Goal: Book appointment/travel/reservation

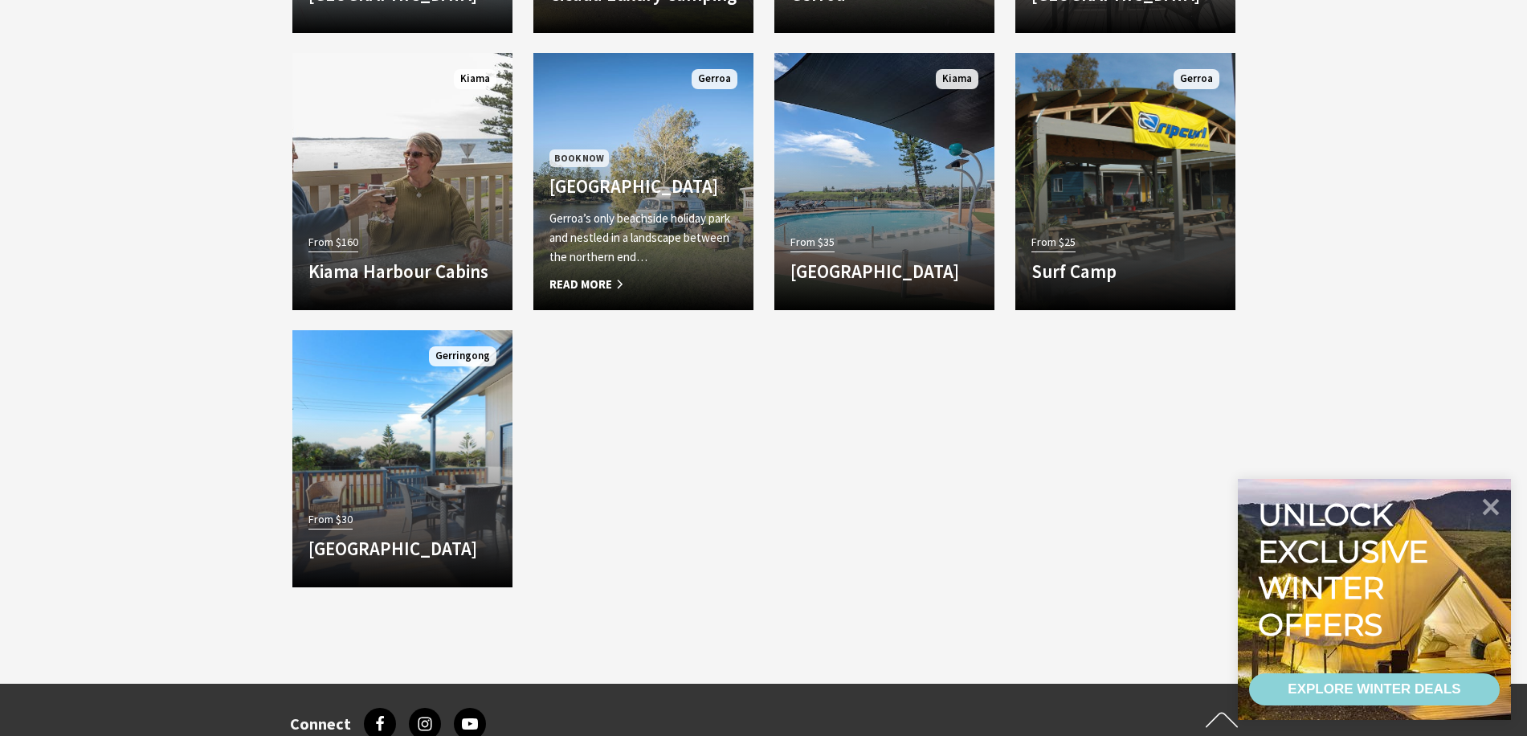
scroll to position [1125, 0]
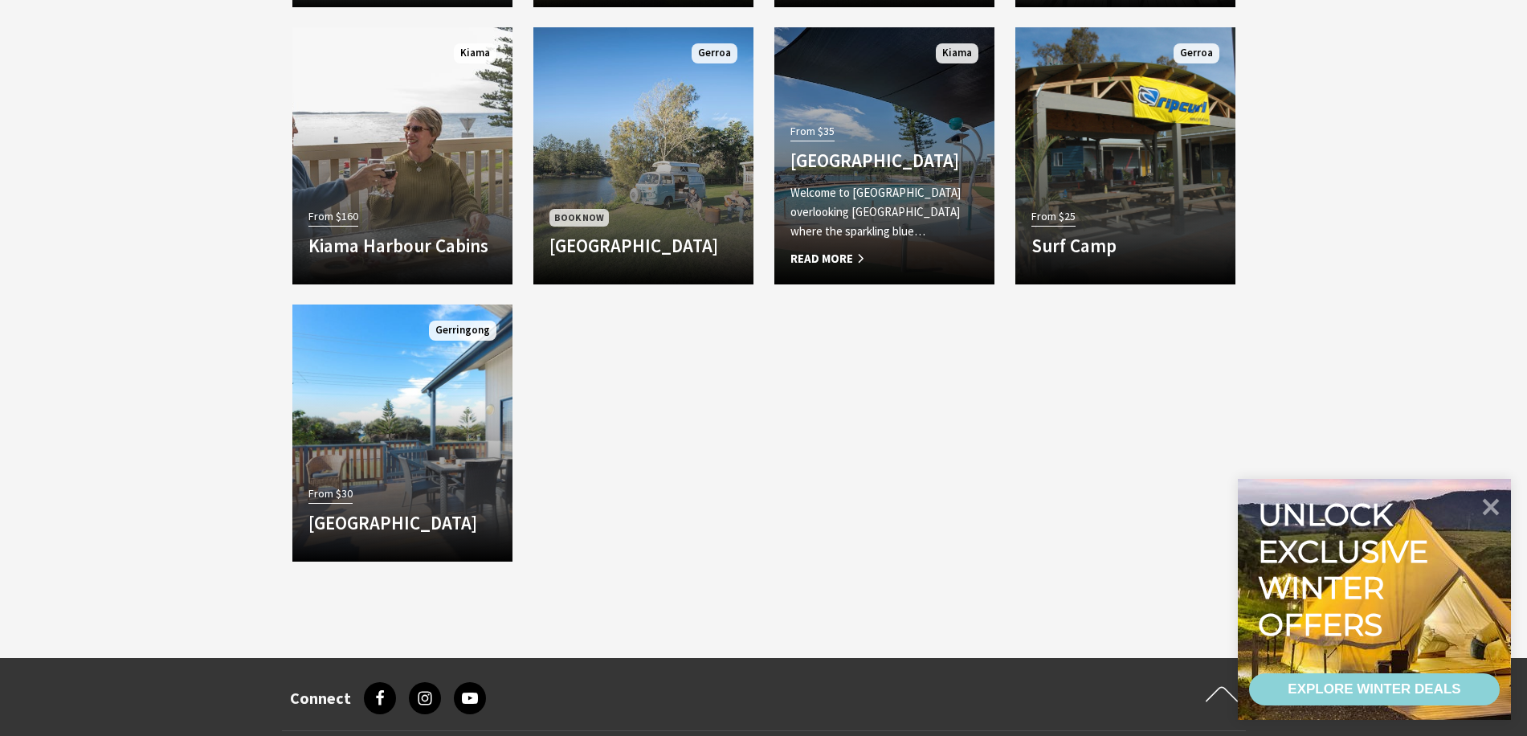
click at [839, 251] on span "Read More" at bounding box center [885, 258] width 188 height 19
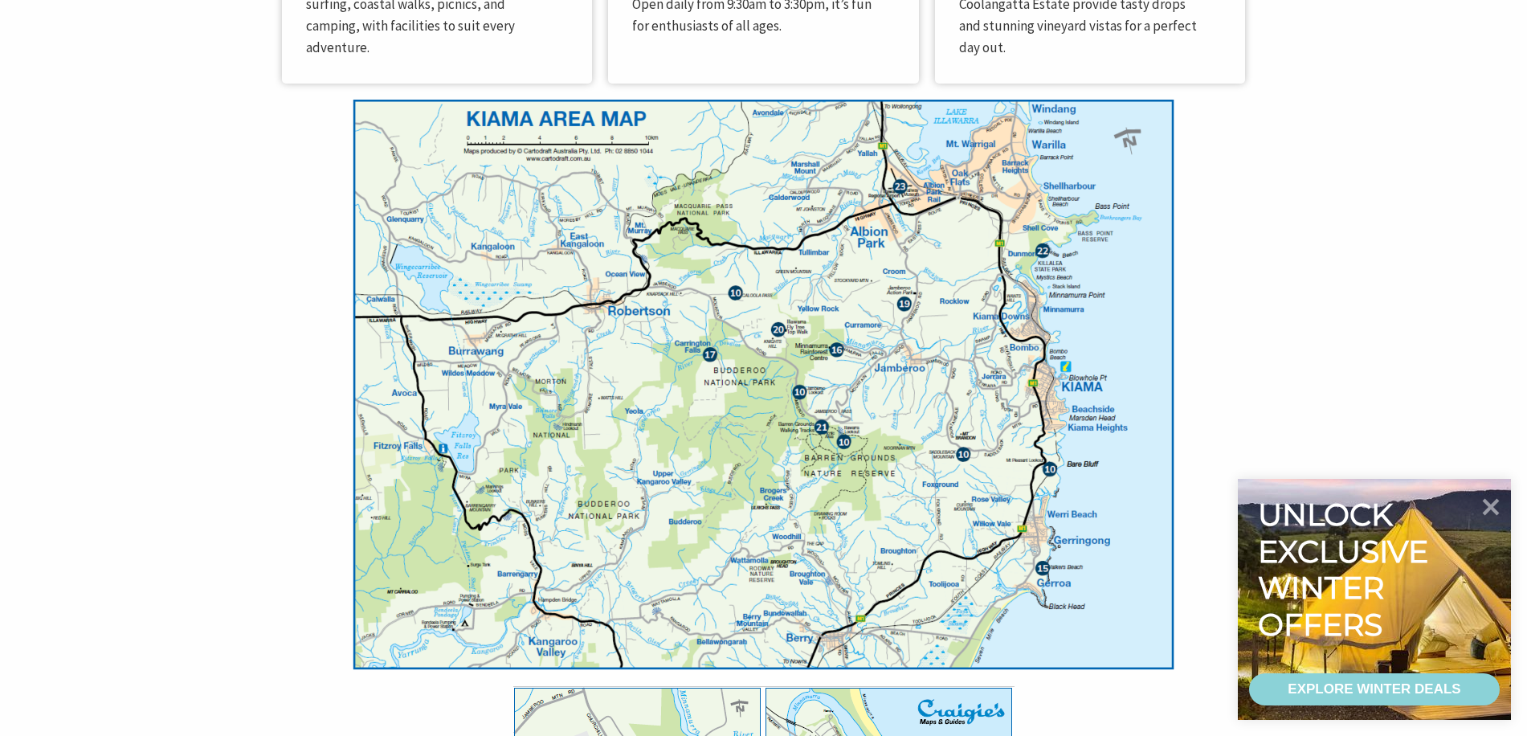
scroll to position [4660, 0]
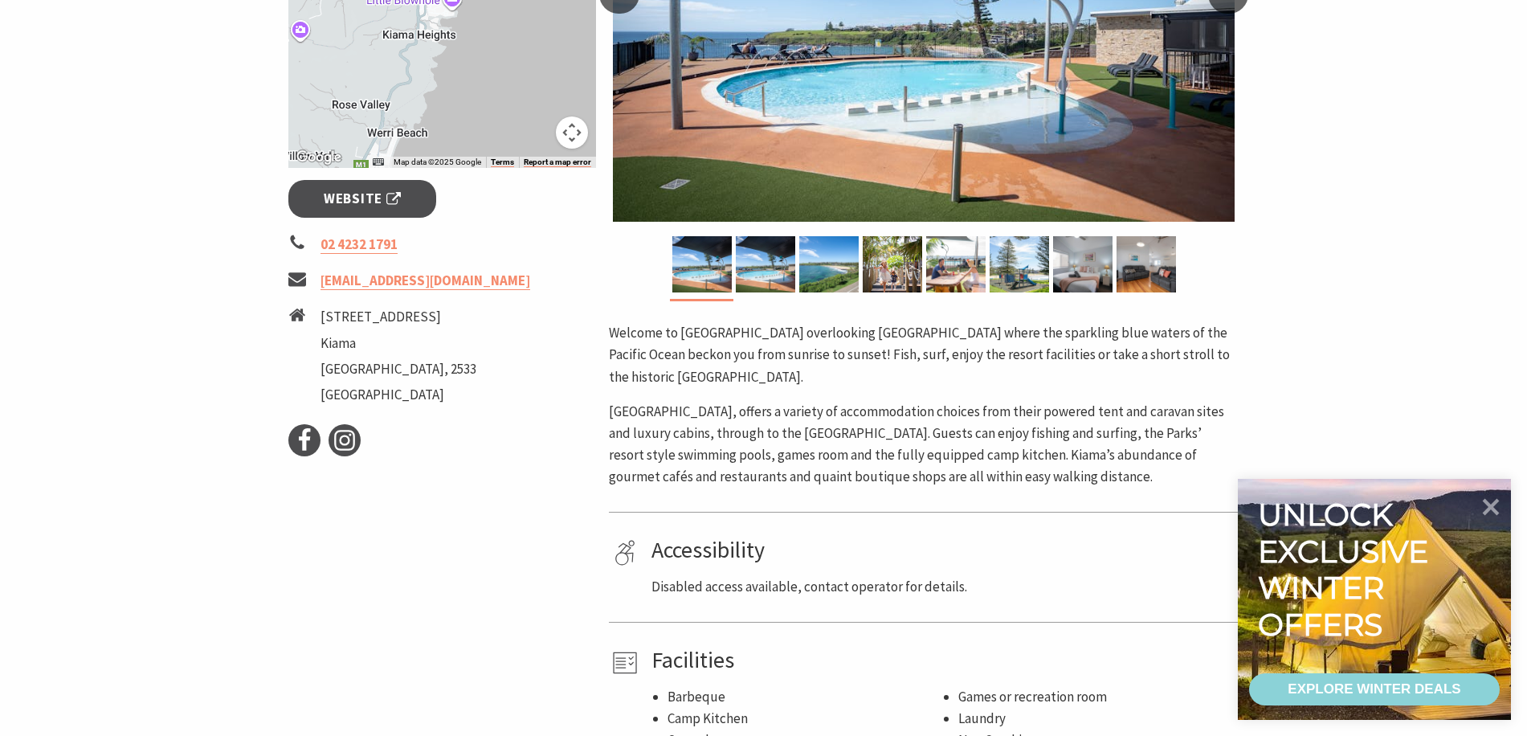
scroll to position [402, 0]
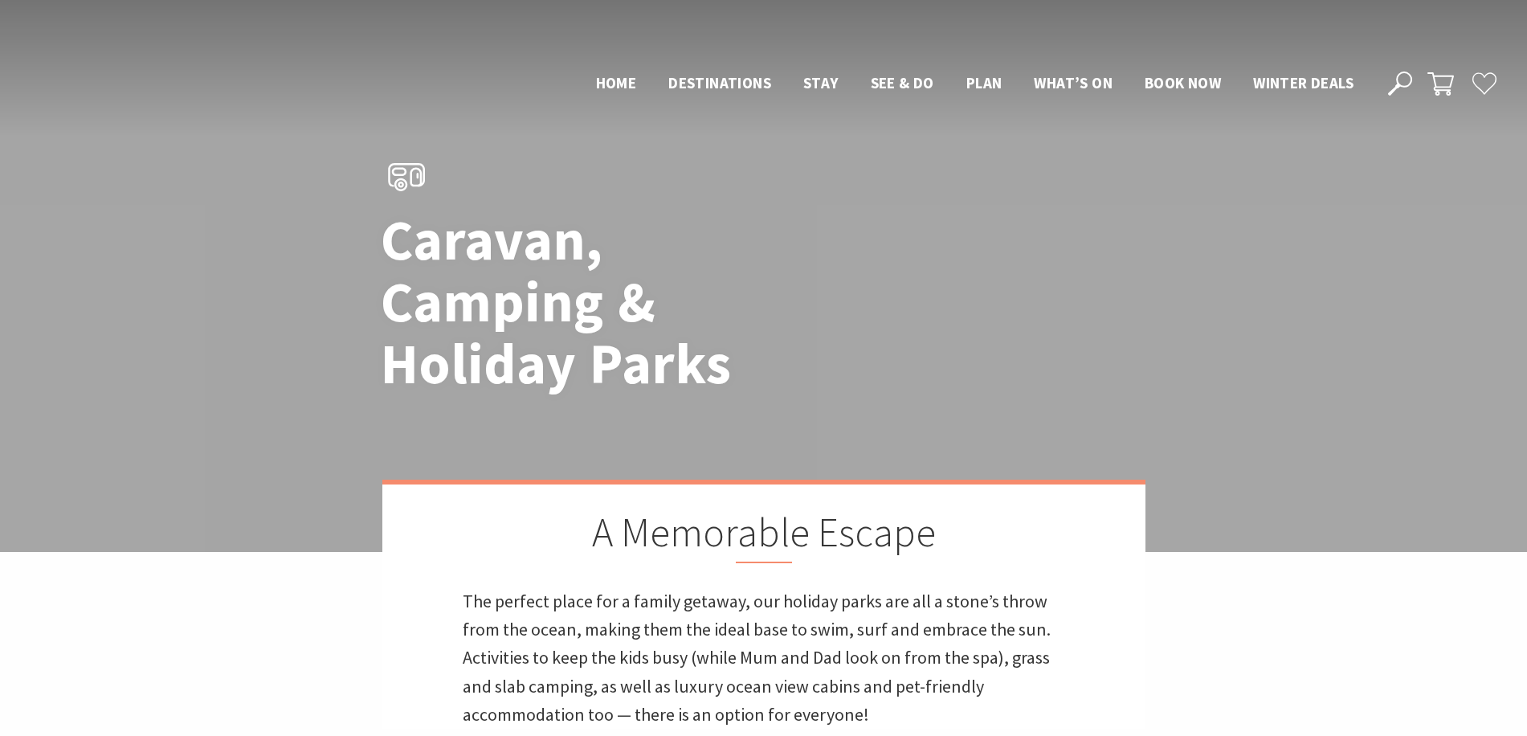
scroll to position [1125, 0]
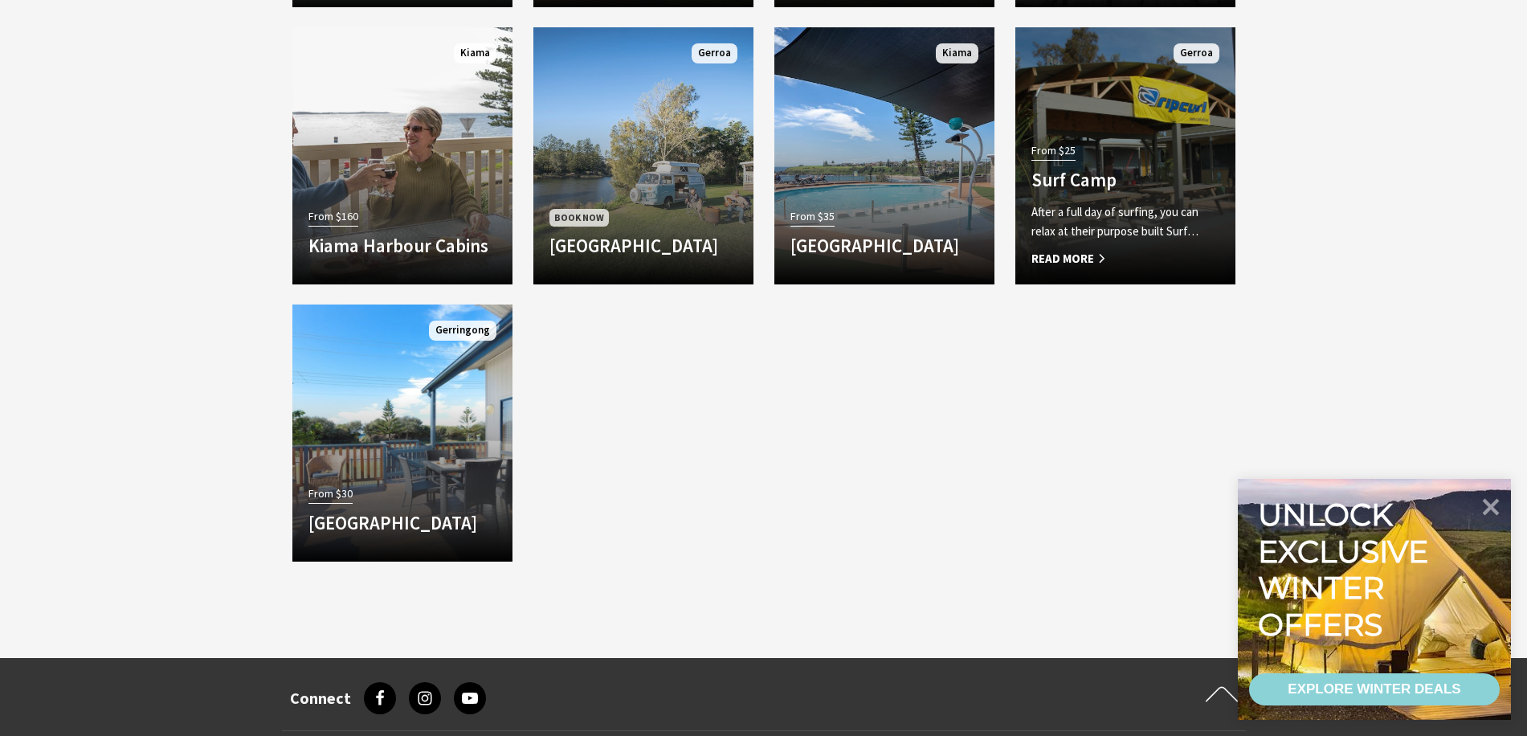
click at [1085, 258] on span "Read More" at bounding box center [1126, 258] width 188 height 19
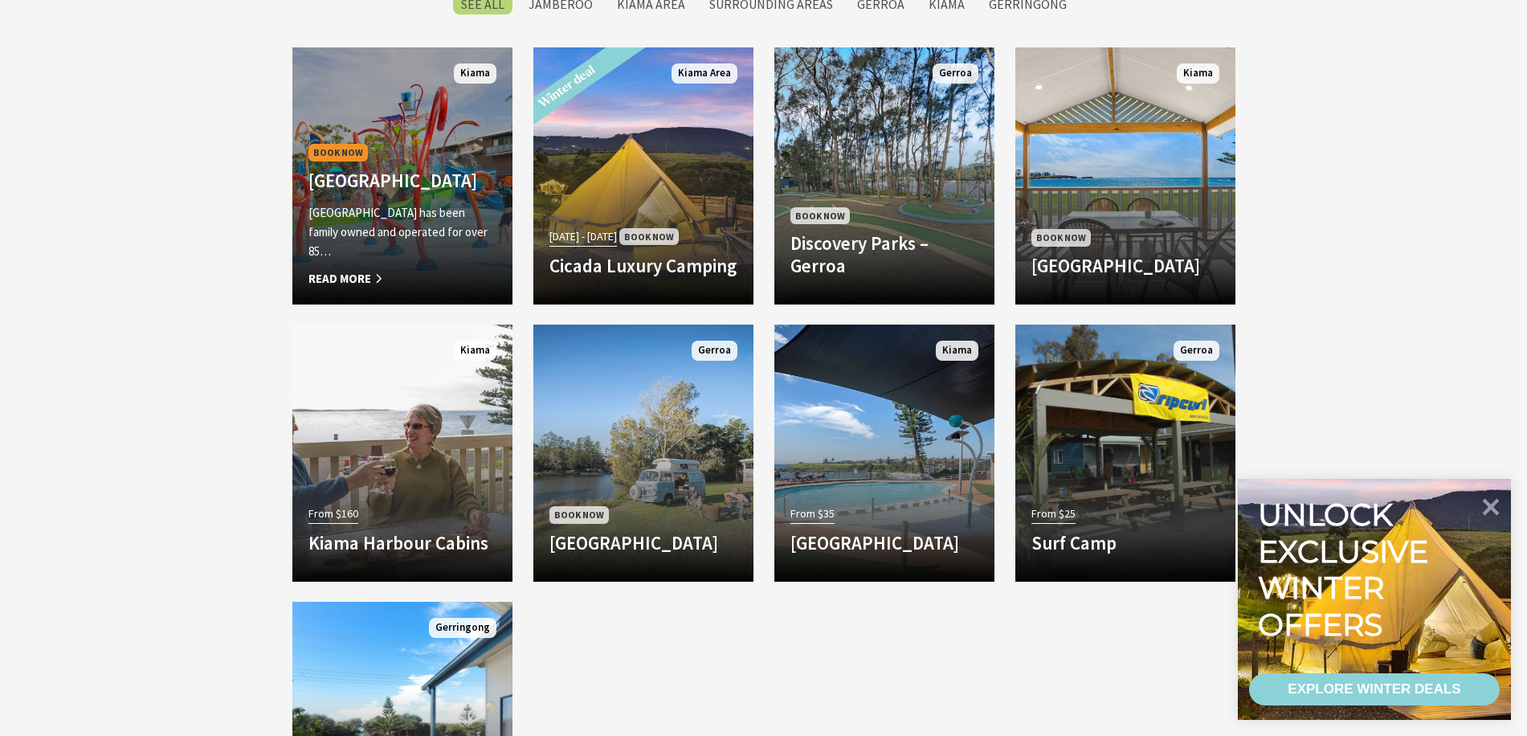
scroll to position [723, 0]
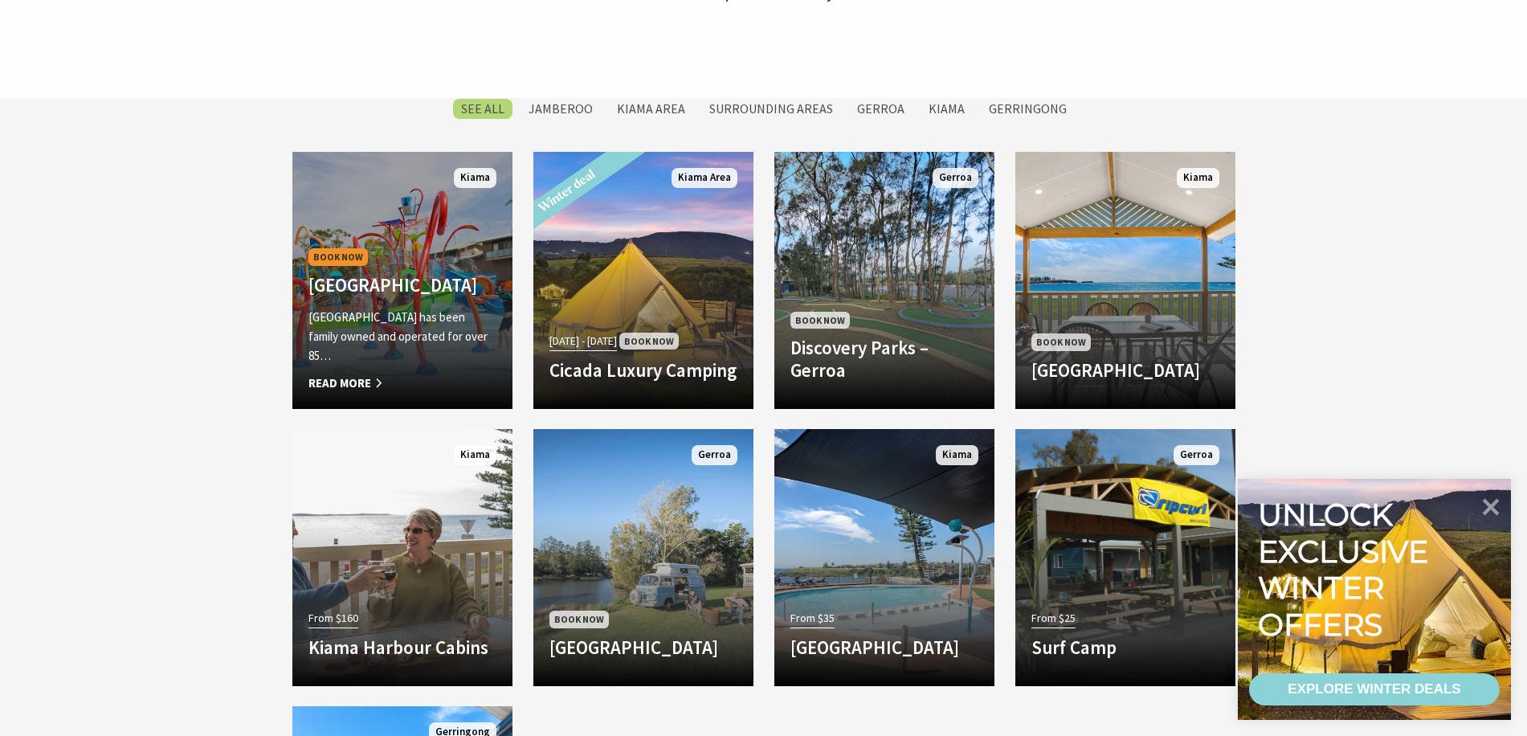
click at [352, 376] on span "Read More" at bounding box center [403, 383] width 188 height 19
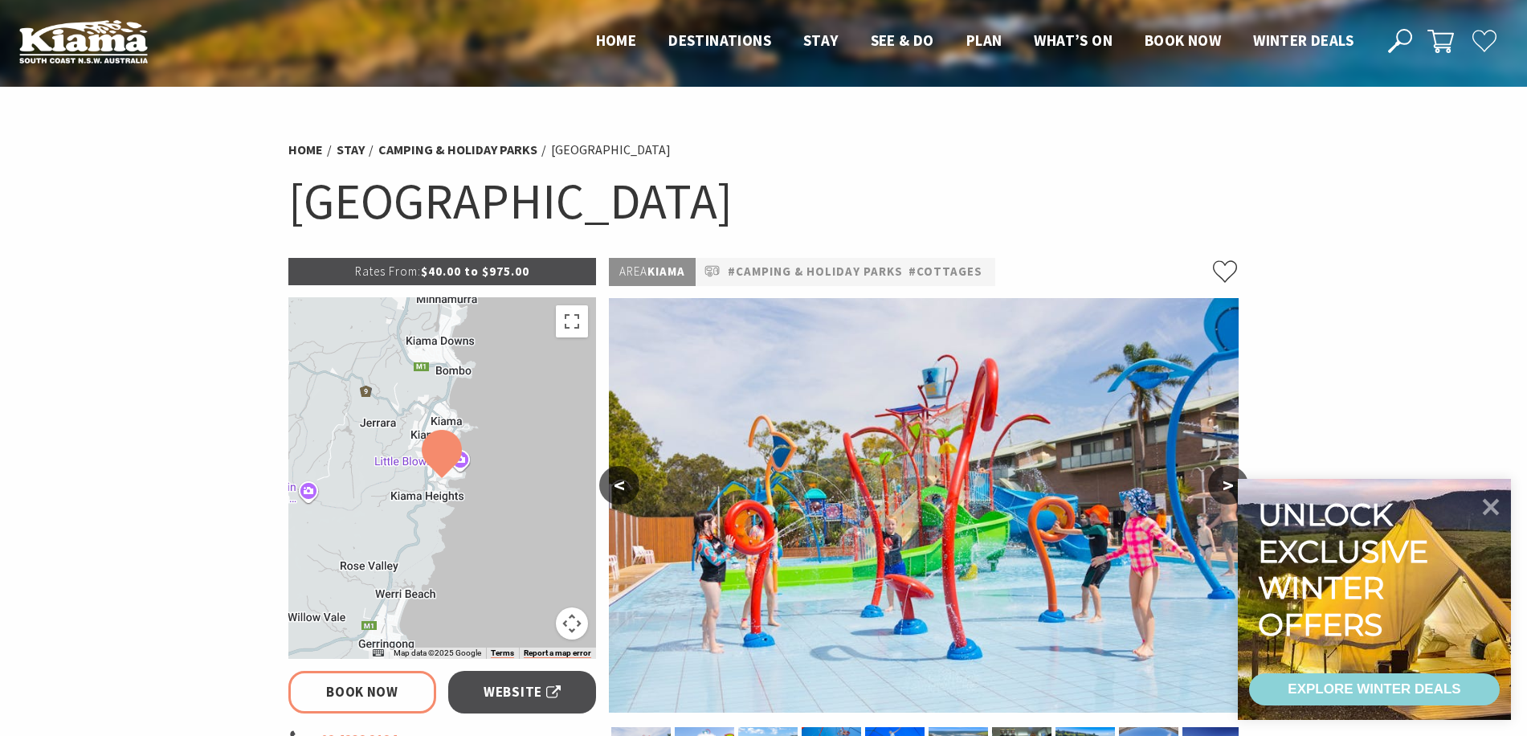
select select "3"
select select "2"
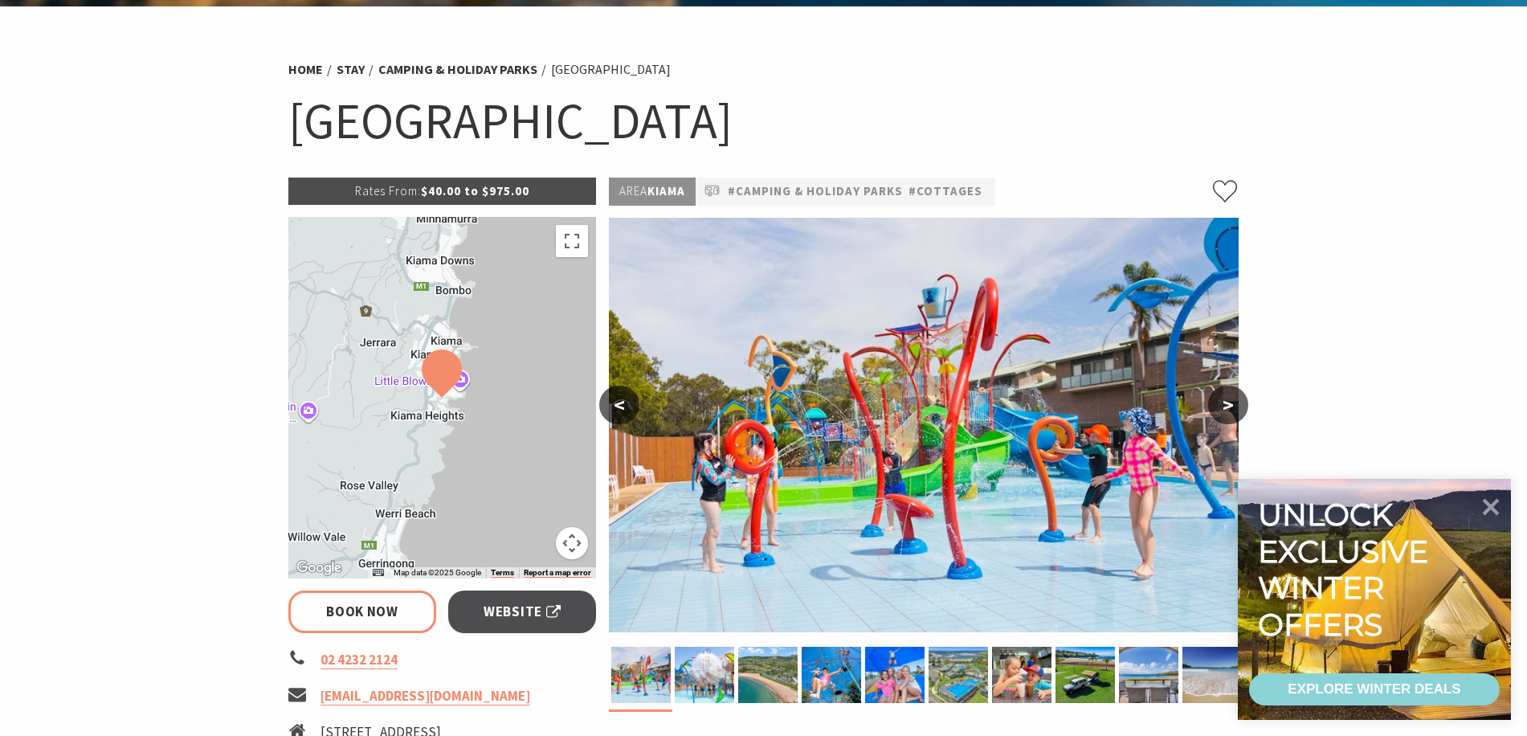
scroll to position [161, 0]
